Goal: Task Accomplishment & Management: Use online tool/utility

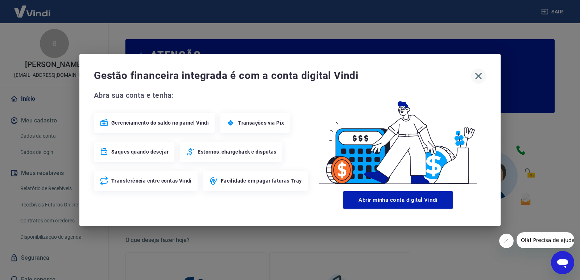
click at [481, 75] on icon "button" at bounding box center [479, 76] width 12 height 12
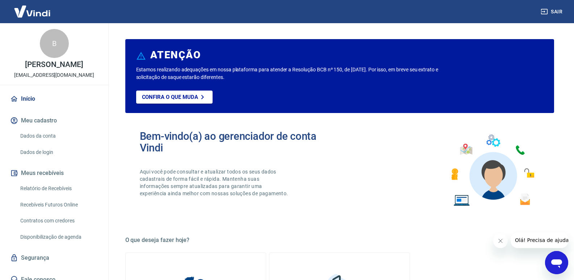
click at [55, 204] on link "Recebíveis Futuros Online" at bounding box center [58, 205] width 82 height 15
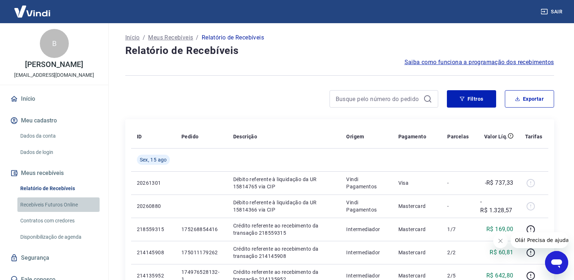
click at [67, 207] on link "Recebíveis Futuros Online" at bounding box center [58, 205] width 82 height 15
